Goal: Communication & Community: Participate in discussion

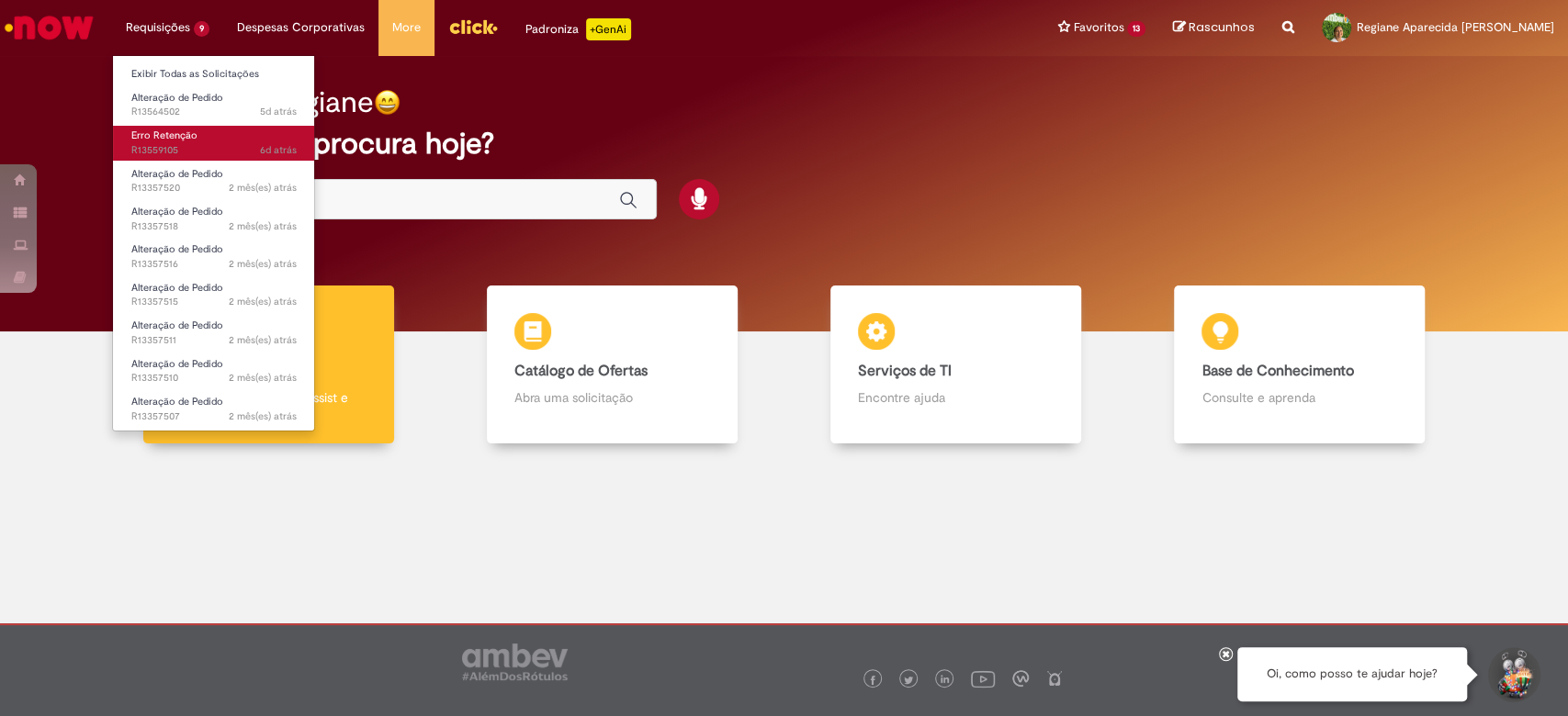
click at [173, 148] on span "6d atrás 6 dias atrás R13559105" at bounding box center [214, 150] width 165 height 15
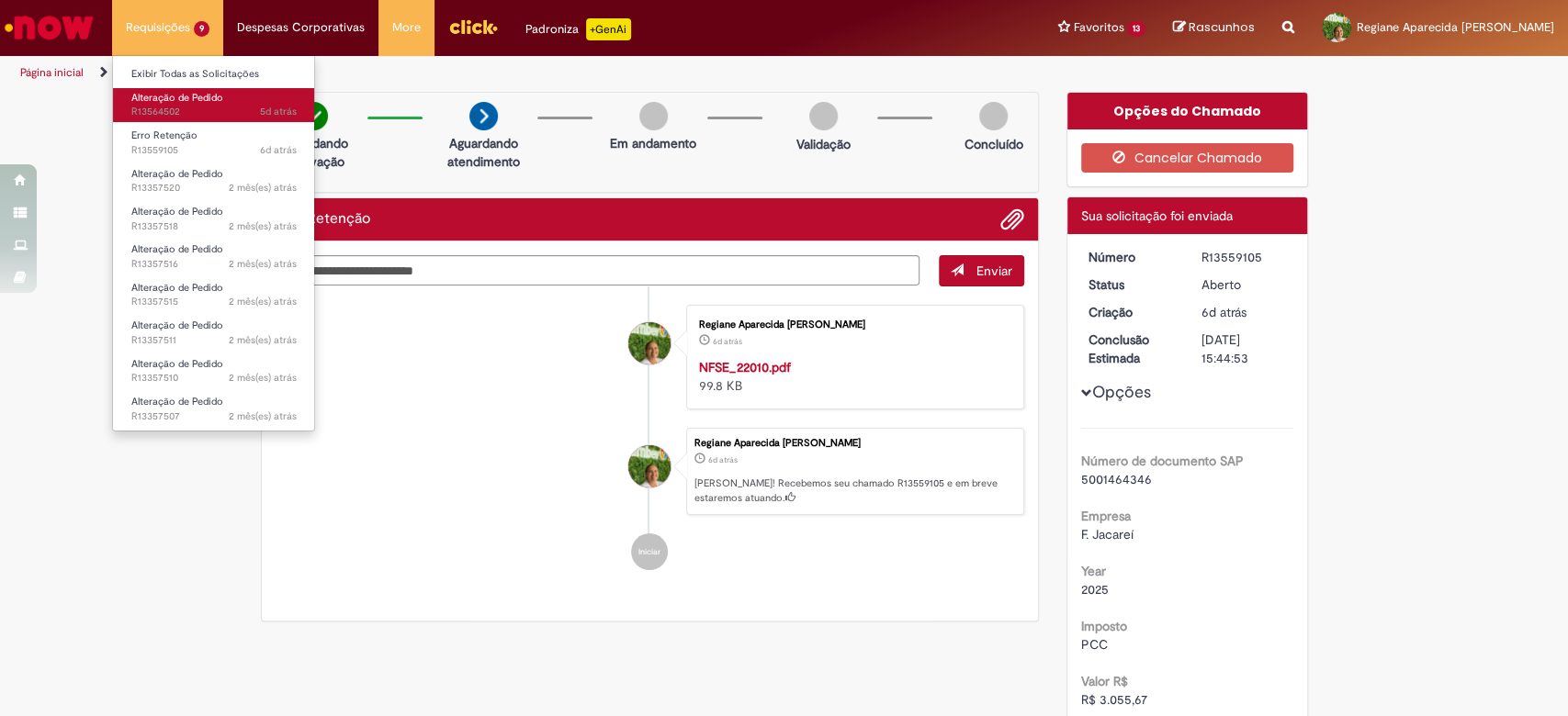
click at [195, 100] on span "Alteração de Pedido" at bounding box center [178, 98] width 92 height 14
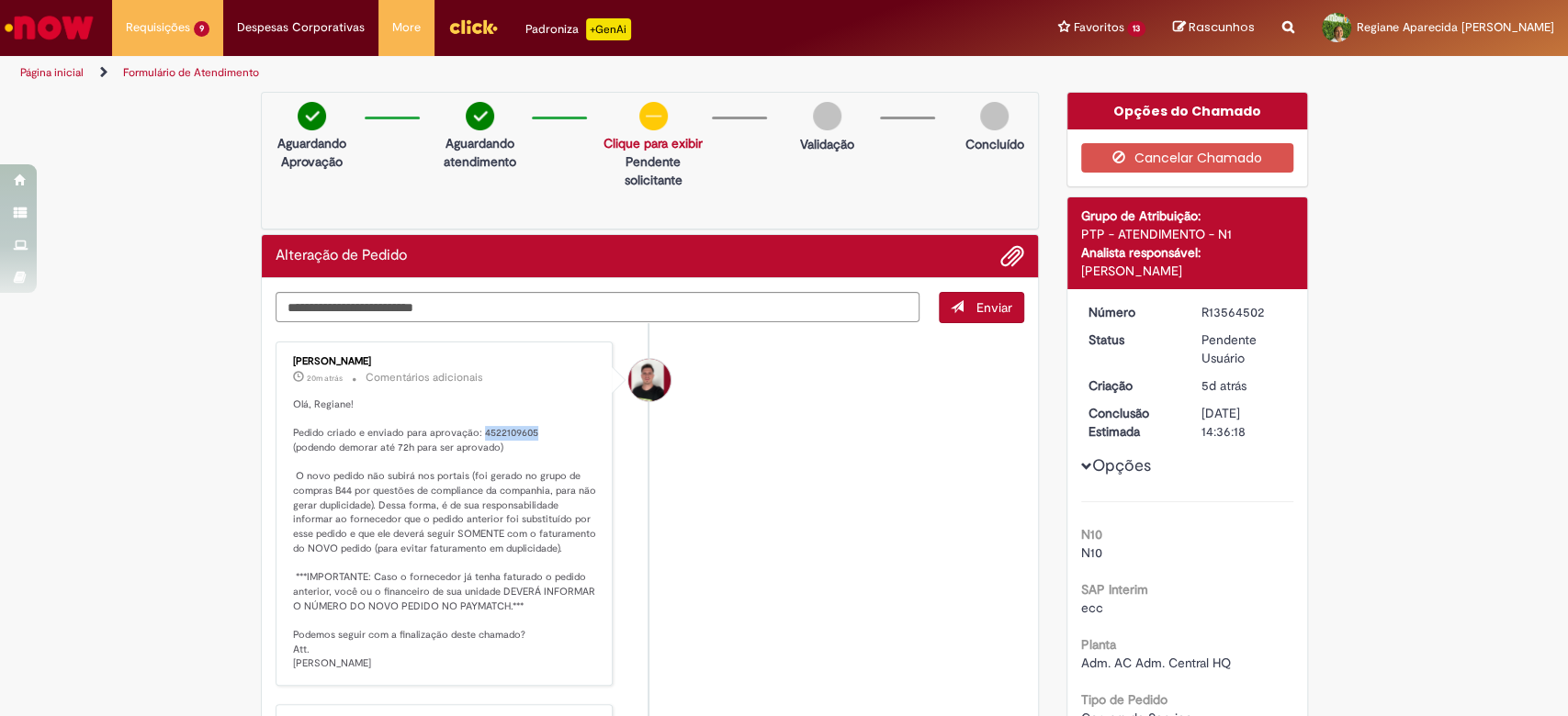
drag, startPoint x: 469, startPoint y: 431, endPoint x: 526, endPoint y: 435, distance: 57.1
click at [526, 435] on p "Olá, Regiane! Pedido criado e enviado para aprovação: 4522109605 (podendo demor…" at bounding box center [446, 534] width 306 height 273
copy p "4522109605"
click at [673, 310] on textarea "Digite sua mensagem aqui..." at bounding box center [598, 307] width 645 height 31
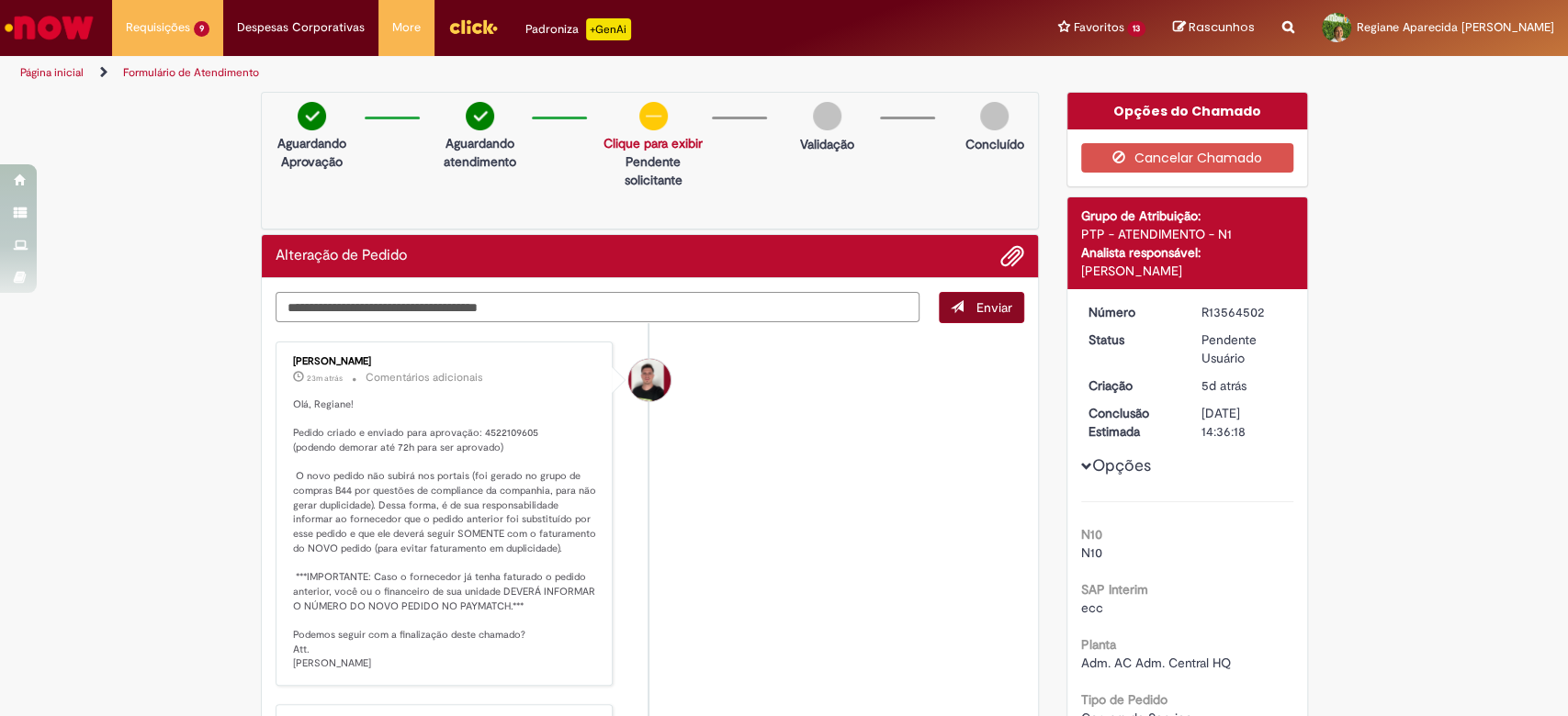
type textarea "**********"
click at [977, 306] on span "Enviar" at bounding box center [995, 308] width 36 height 17
